Goal: Task Accomplishment & Management: Manage account settings

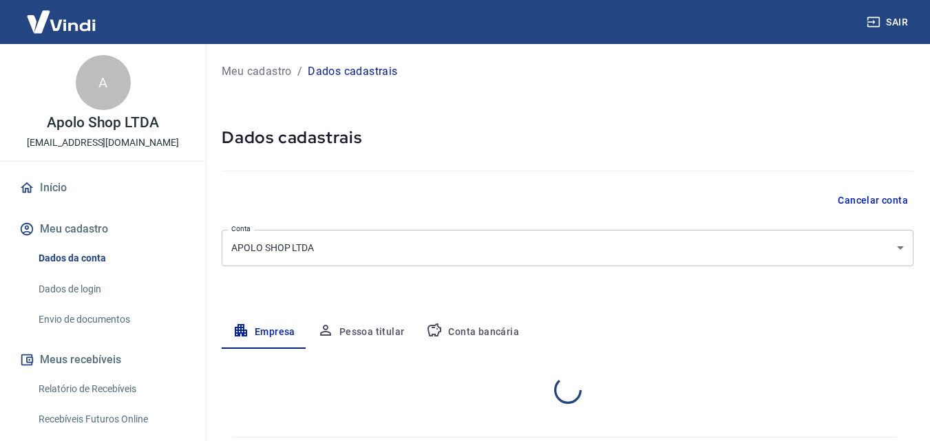
select select "SP"
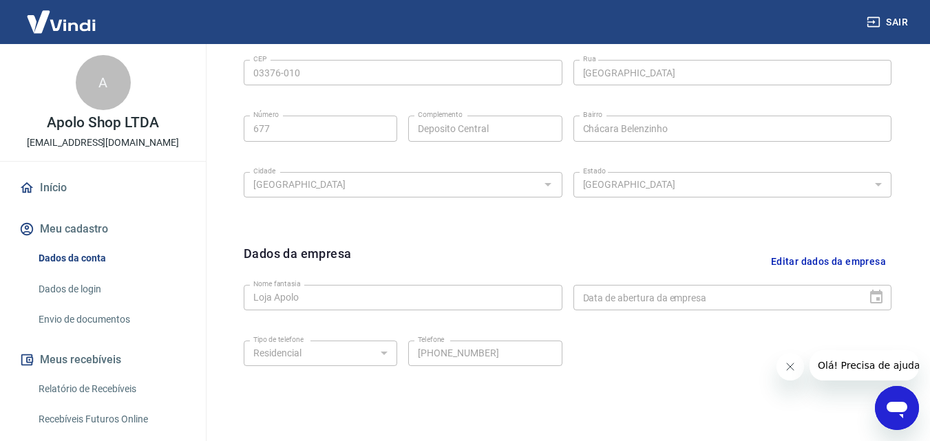
scroll to position [551, 0]
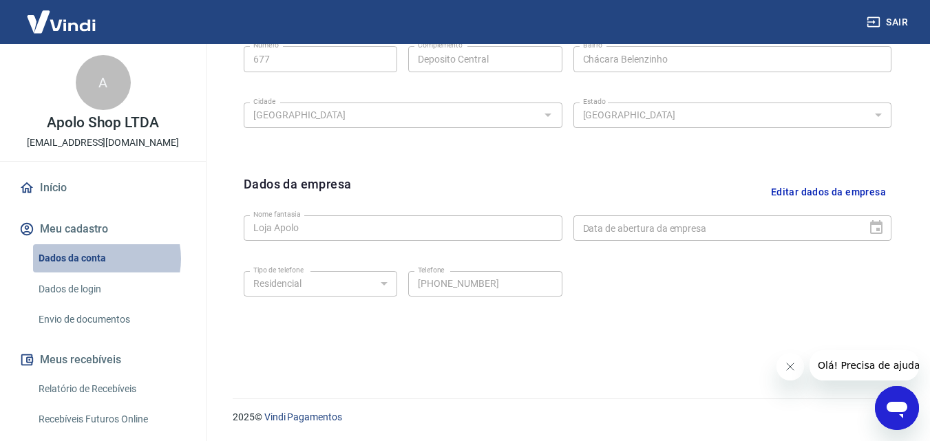
click at [100, 259] on link "Dados da conta" at bounding box center [111, 258] width 156 height 28
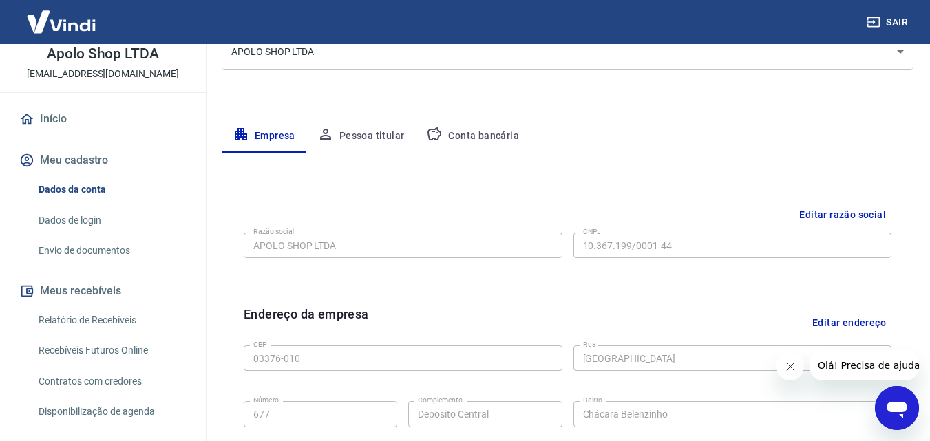
scroll to position [207, 0]
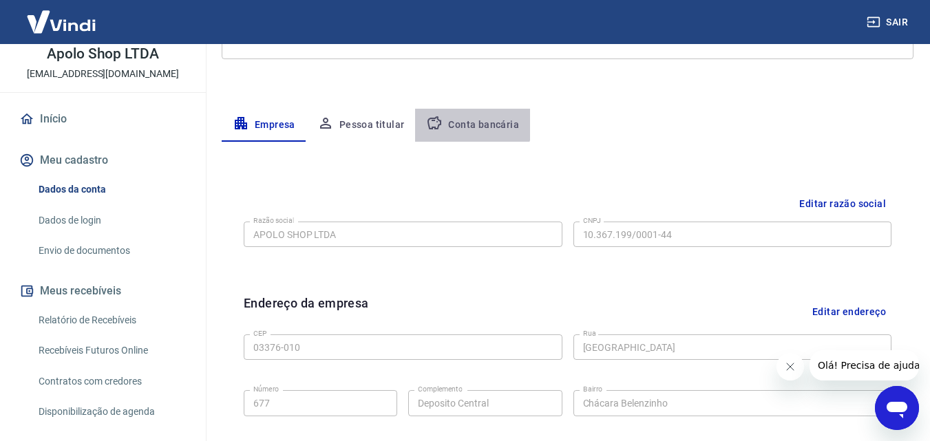
click at [463, 119] on button "Conta bancária" at bounding box center [472, 125] width 115 height 33
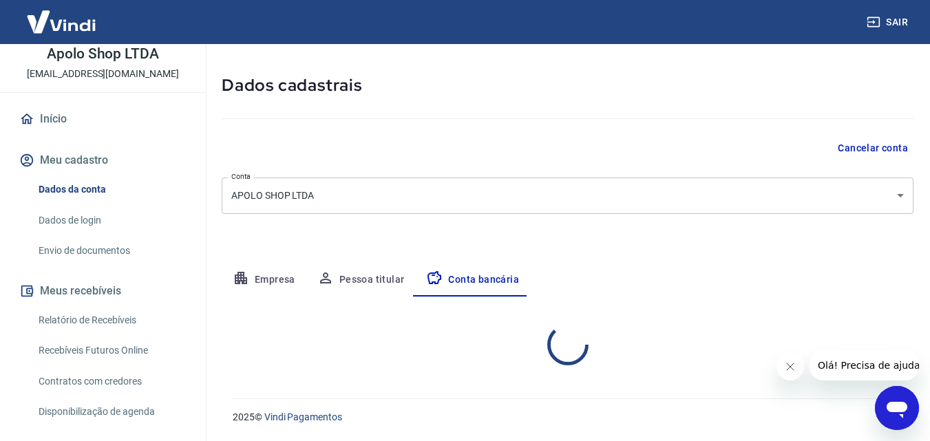
scroll to position [186, 0]
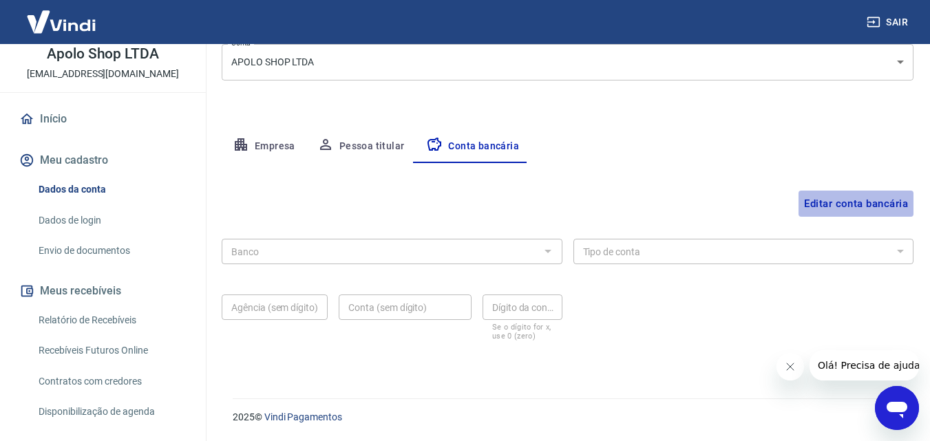
click at [882, 204] on button "Editar conta bancária" at bounding box center [856, 204] width 115 height 26
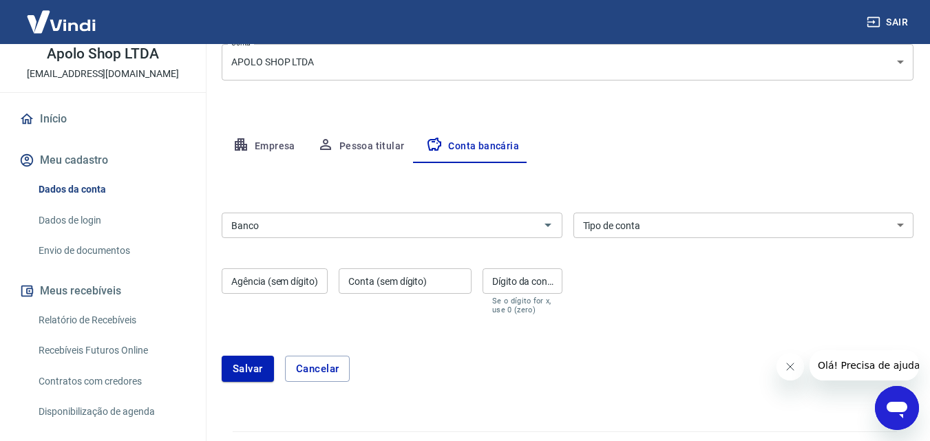
click at [341, 230] on input "Banco" at bounding box center [381, 225] width 310 height 17
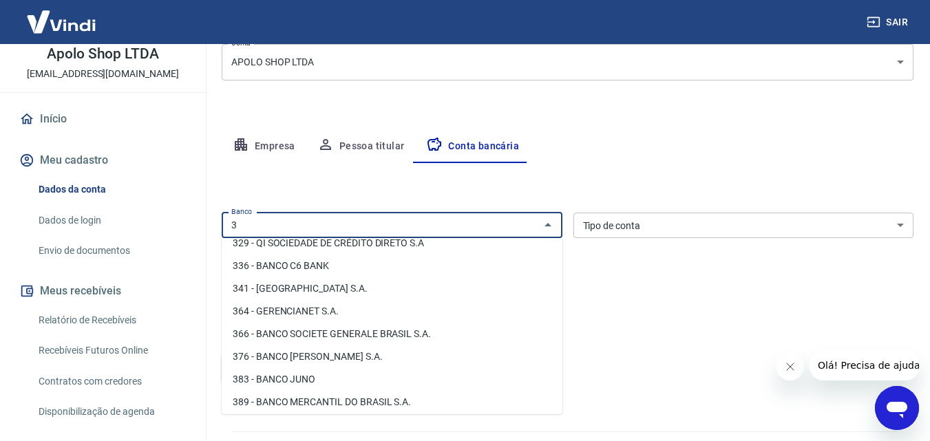
scroll to position [0, 0]
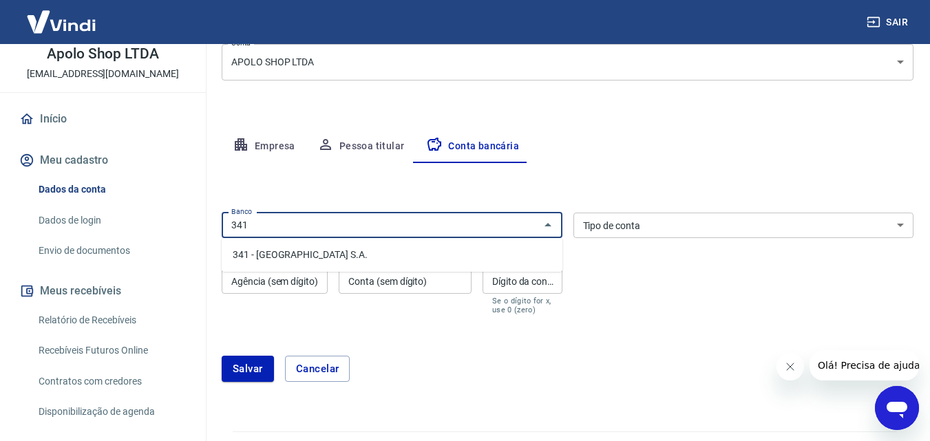
click at [305, 253] on li "341 - ITAÚ UNIBANCO S.A." at bounding box center [392, 255] width 341 height 23
type input "341 - ITAÚ UNIBANCO S.A."
click at [654, 223] on select "Conta Corrente Conta Poupança" at bounding box center [743, 225] width 341 height 25
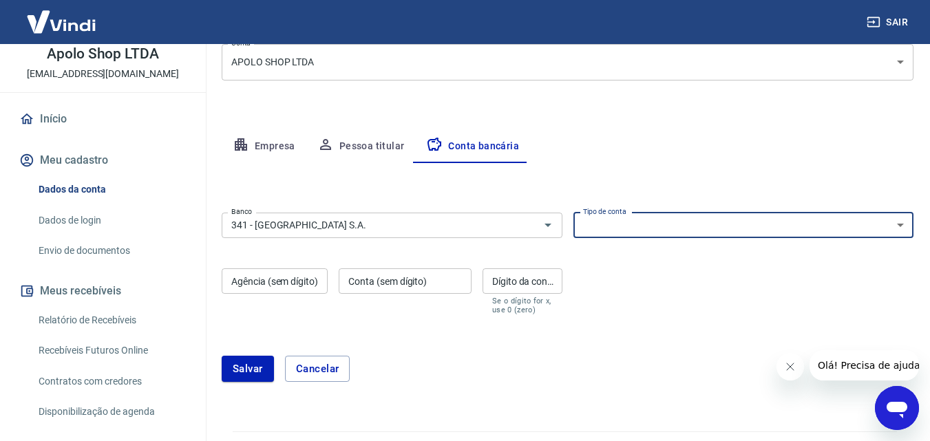
select select "1"
click at [573, 213] on select "Conta Corrente Conta Poupança" at bounding box center [743, 225] width 341 height 25
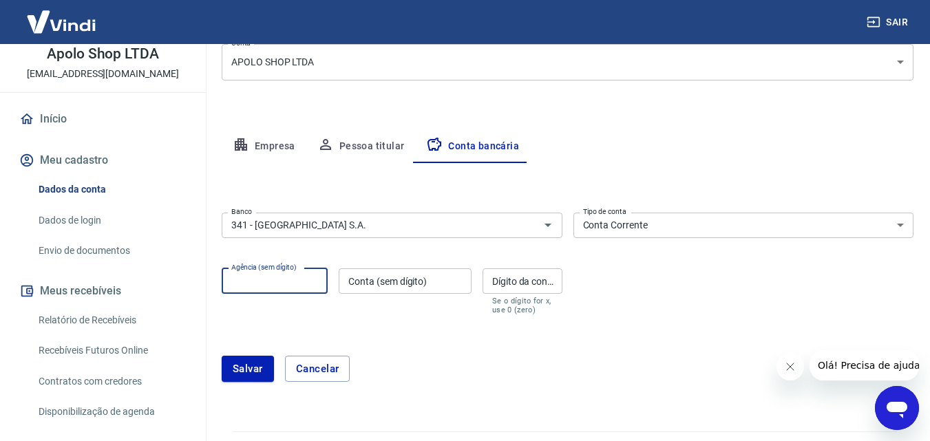
click at [249, 282] on input "Agência (sem dígito)" at bounding box center [275, 281] width 106 height 25
type input "0140"
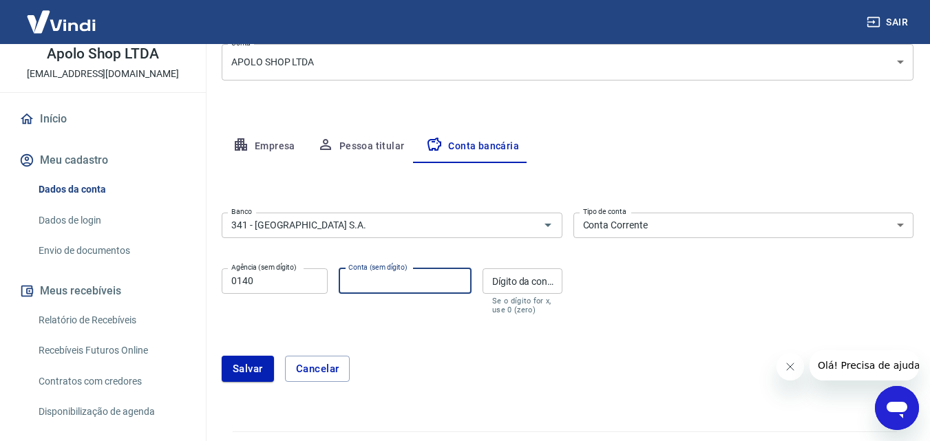
click at [401, 279] on input "Conta (sem dígito)" at bounding box center [405, 281] width 133 height 25
type input "55555"
click at [503, 287] on input "Dígito da conta" at bounding box center [523, 281] width 80 height 25
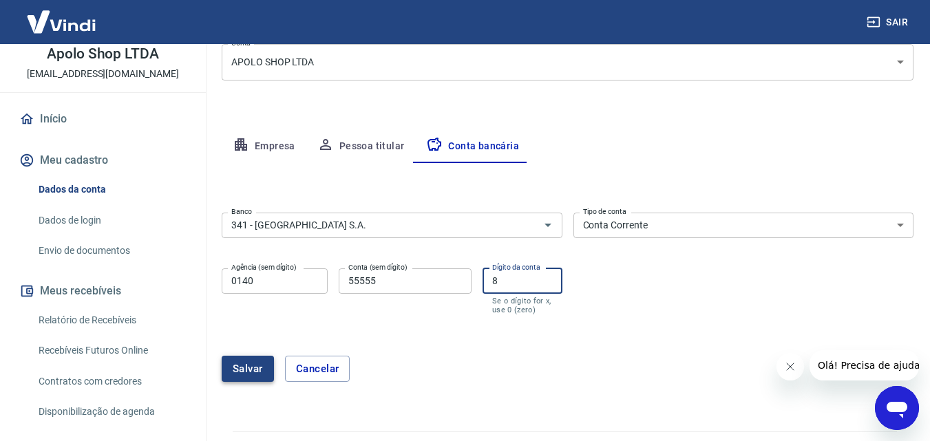
type input "8"
click at [236, 377] on button "Salvar" at bounding box center [248, 369] width 52 height 26
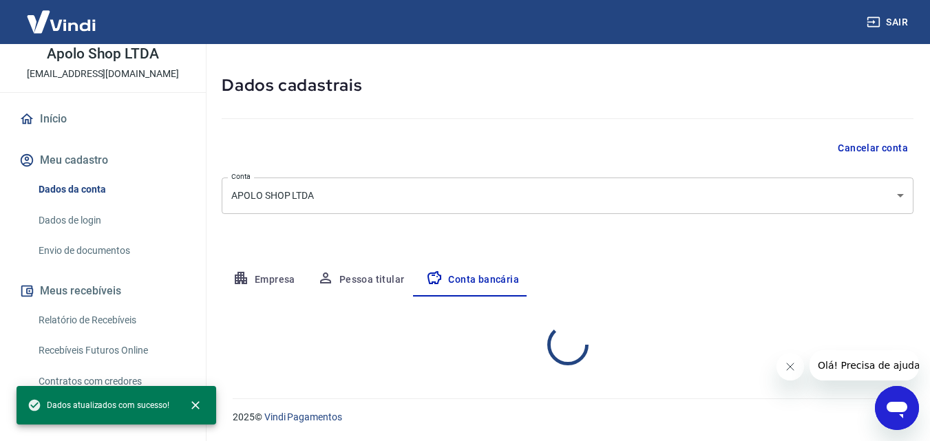
select select "1"
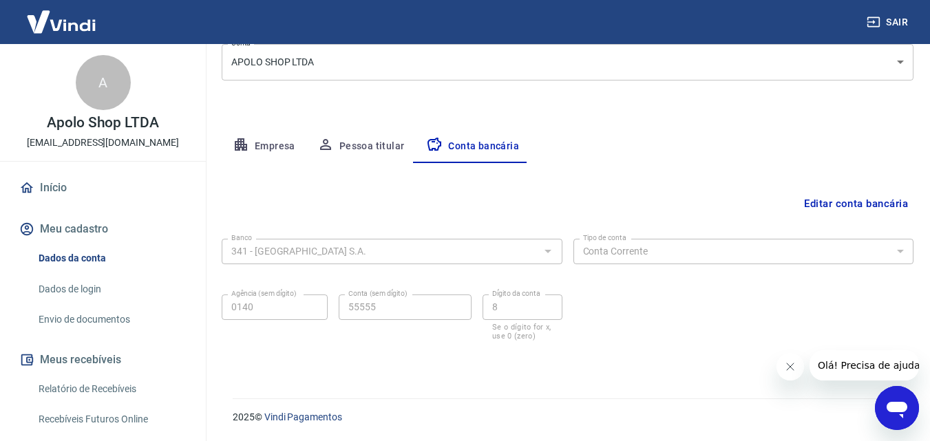
click at [70, 26] on img at bounding box center [62, 22] width 90 height 42
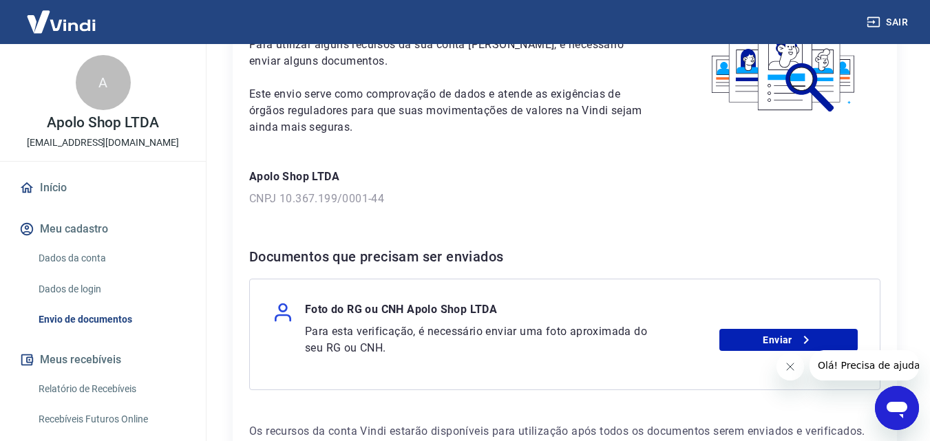
scroll to position [138, 0]
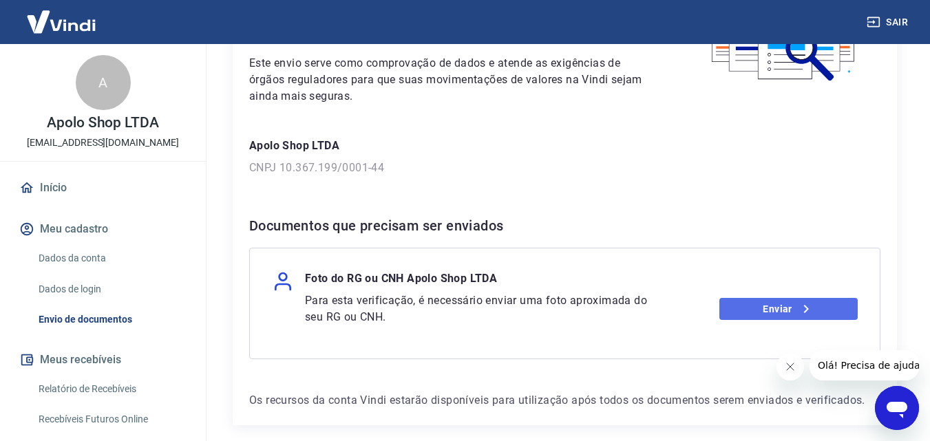
click at [777, 313] on link "Enviar" at bounding box center [788, 309] width 138 height 22
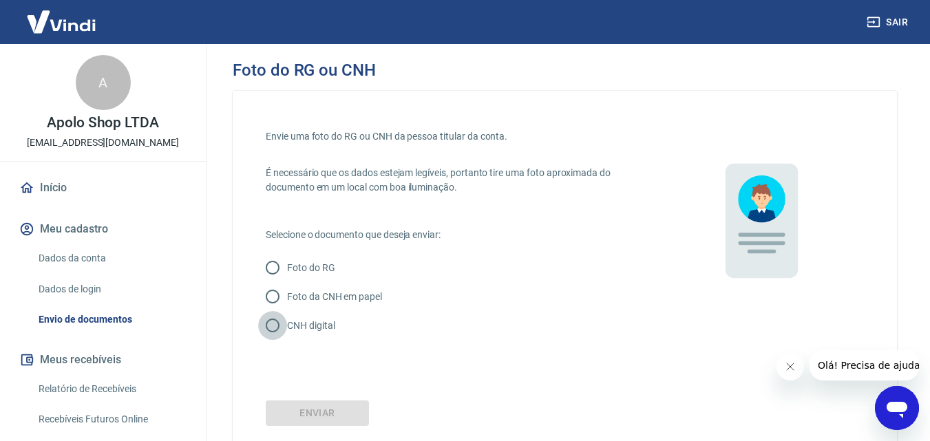
click at [264, 328] on input "CNH digital" at bounding box center [272, 325] width 29 height 29
radio input "true"
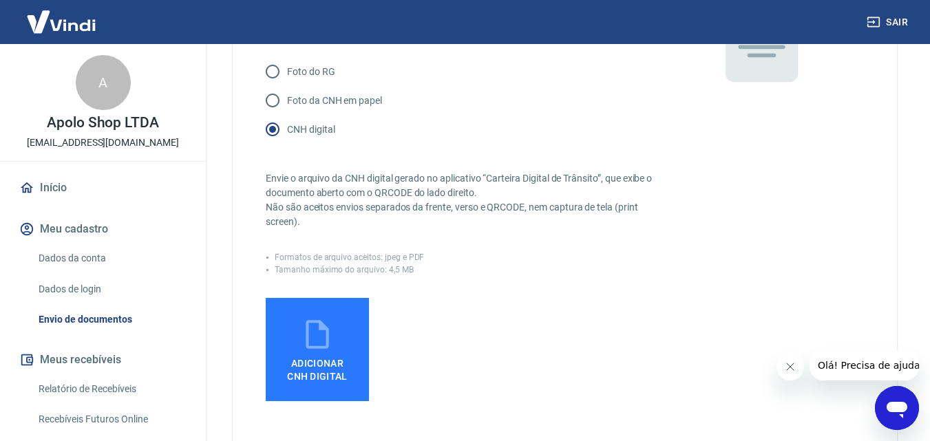
scroll to position [275, 0]
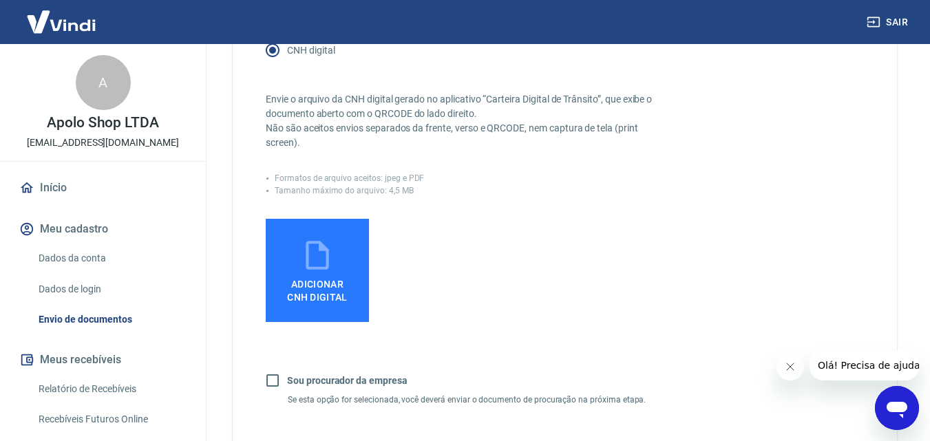
click at [304, 297] on span "Adicionar CNH Digital" at bounding box center [317, 291] width 61 height 25
click at [0, 0] on input "Adicionar CNH Digital" at bounding box center [0, 0] width 0 height 0
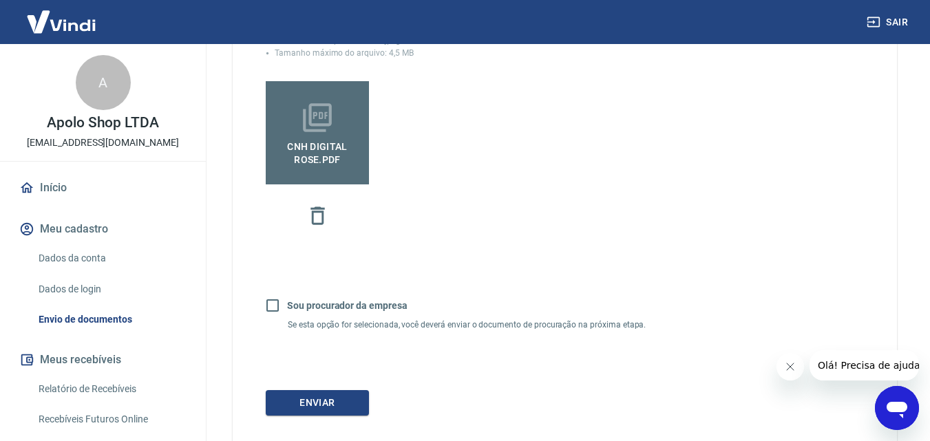
scroll to position [496, 0]
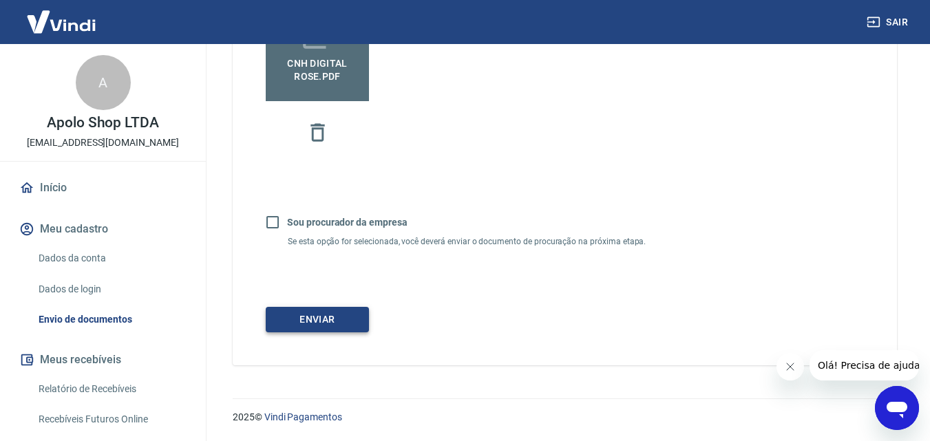
click at [337, 324] on button "Enviar" at bounding box center [317, 319] width 103 height 25
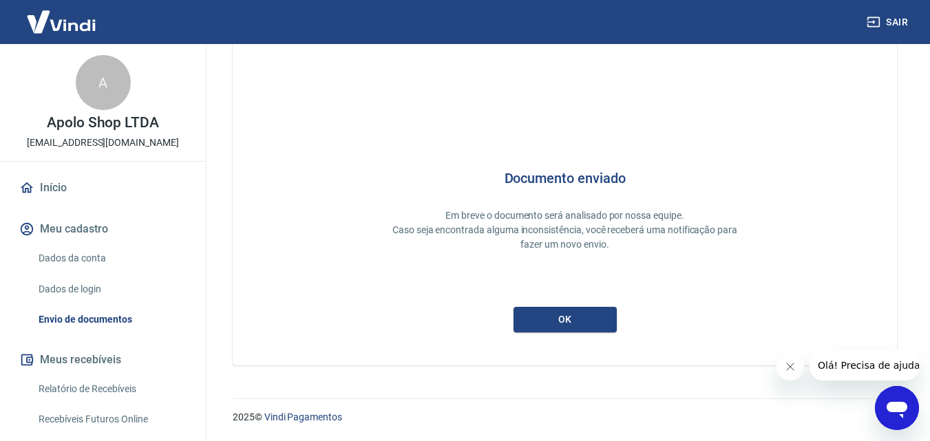
scroll to position [36, 0]
click at [577, 319] on button "ok" at bounding box center [565, 319] width 103 height 25
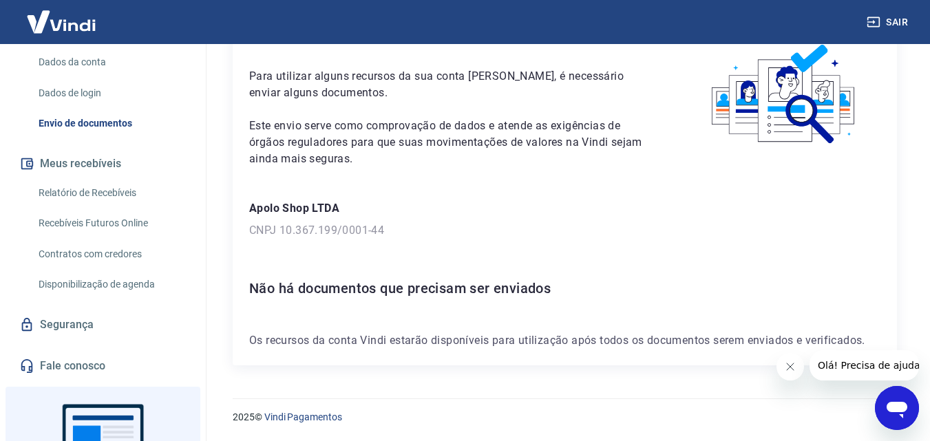
scroll to position [275, 0]
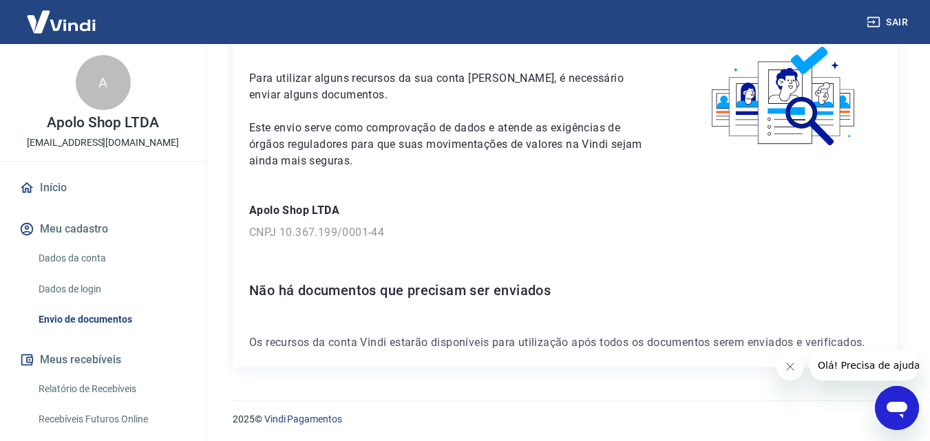
scroll to position [75, 0]
